Goal: Register for event/course

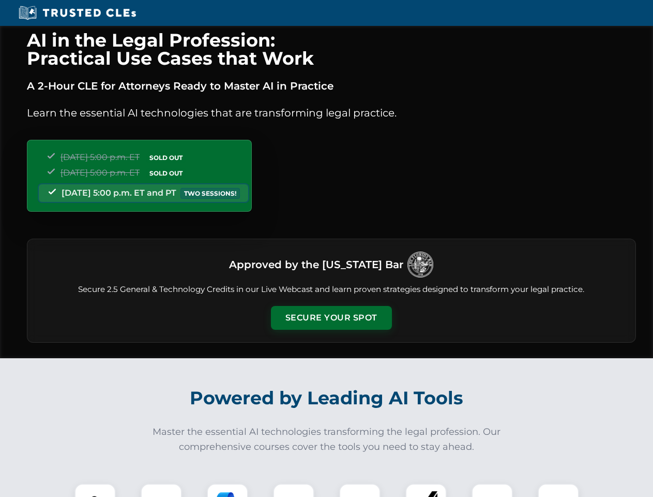
click at [331, 318] on button "Secure Your Spot" at bounding box center [331, 318] width 121 height 24
click at [95, 490] on img at bounding box center [95, 504] width 30 height 30
click at [161, 490] on div at bounding box center [161, 503] width 41 height 41
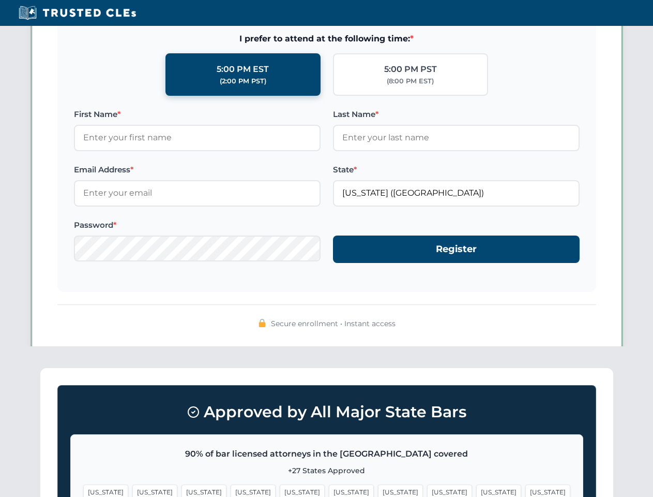
click at [476, 490] on span "[US_STATE]" at bounding box center [498, 491] width 45 height 15
